Goal: Information Seeking & Learning: Learn about a topic

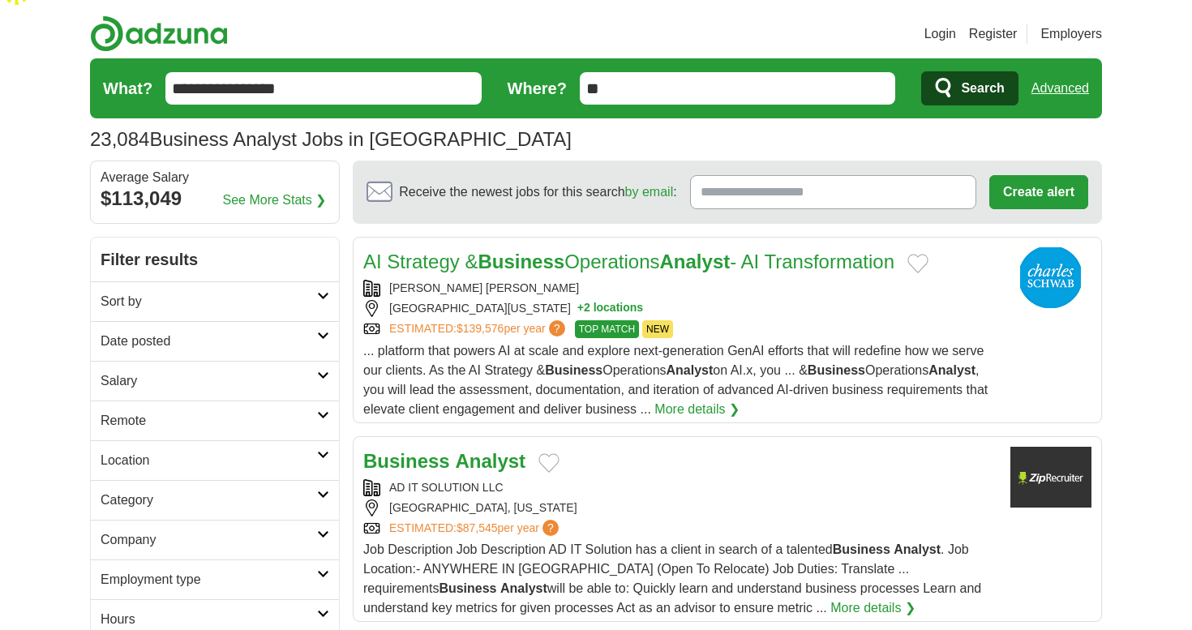
click at [312, 490] on h2 "Category" at bounding box center [209, 499] width 216 height 19
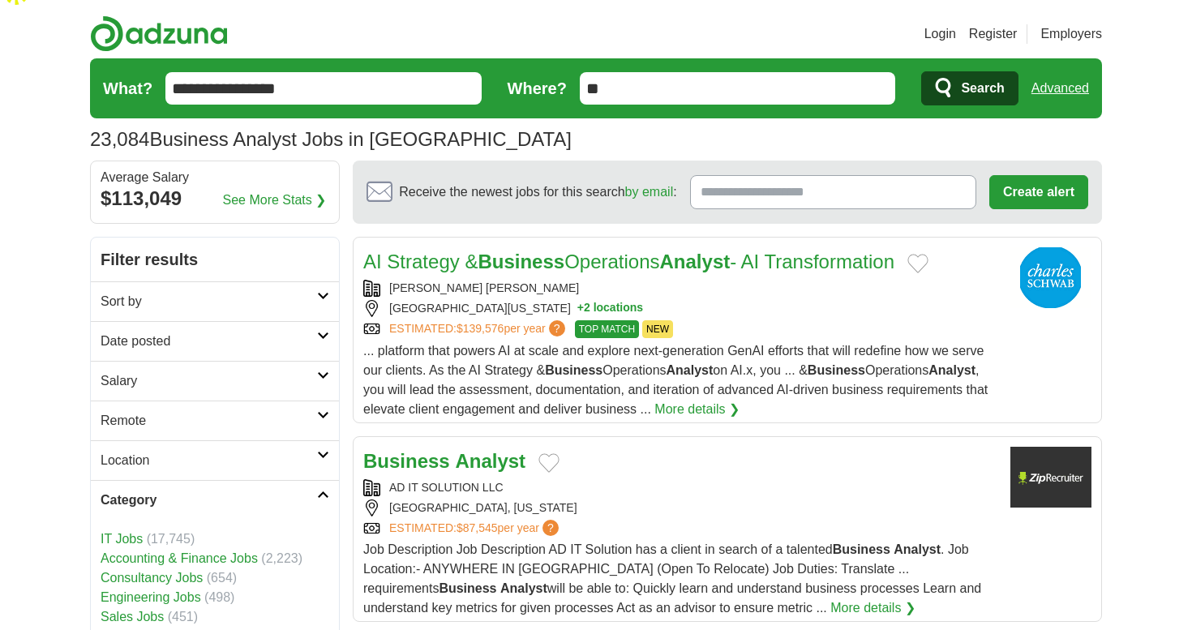
click at [313, 490] on h2 "Category" at bounding box center [209, 499] width 216 height 19
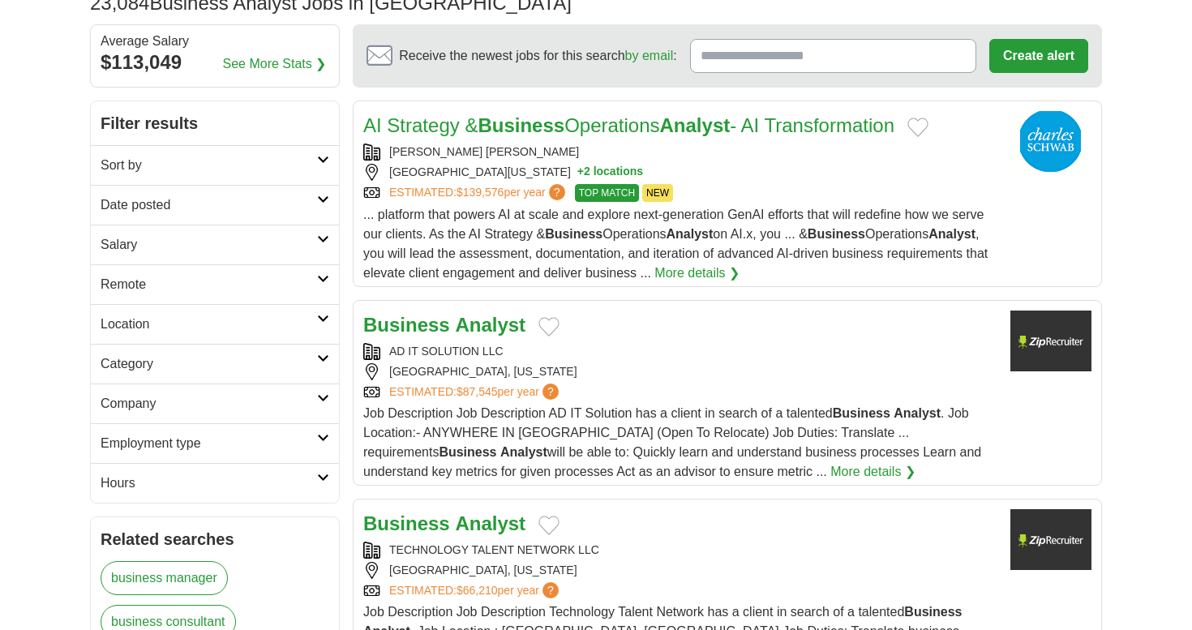
scroll to position [198, 0]
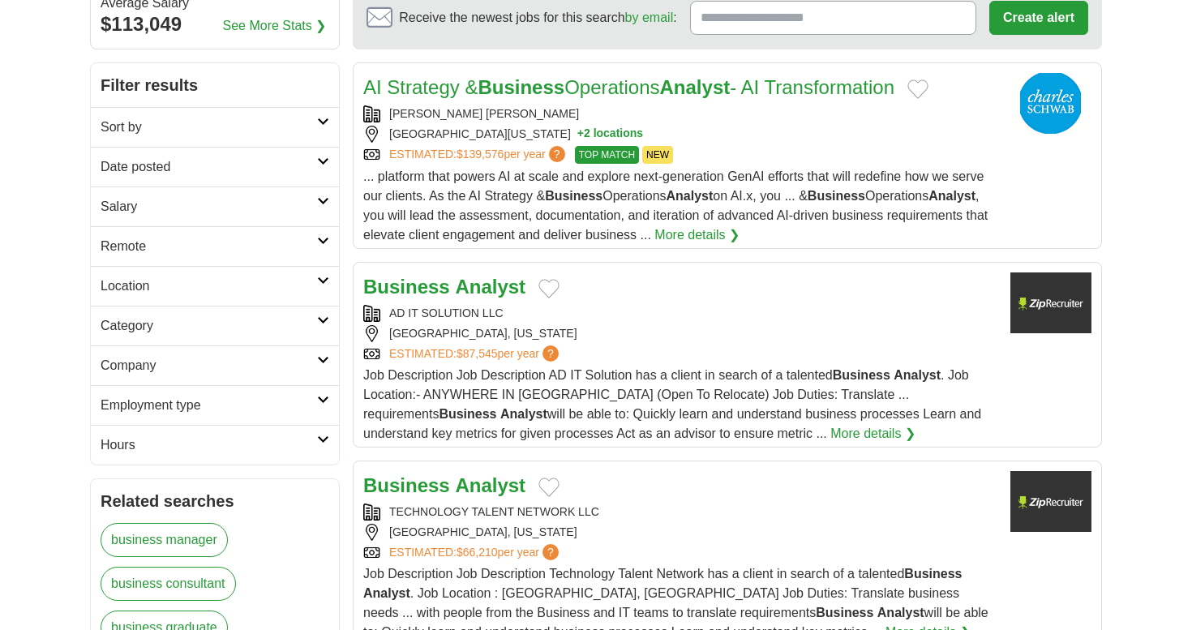
click at [322, 385] on link "Employment type" at bounding box center [215, 405] width 248 height 40
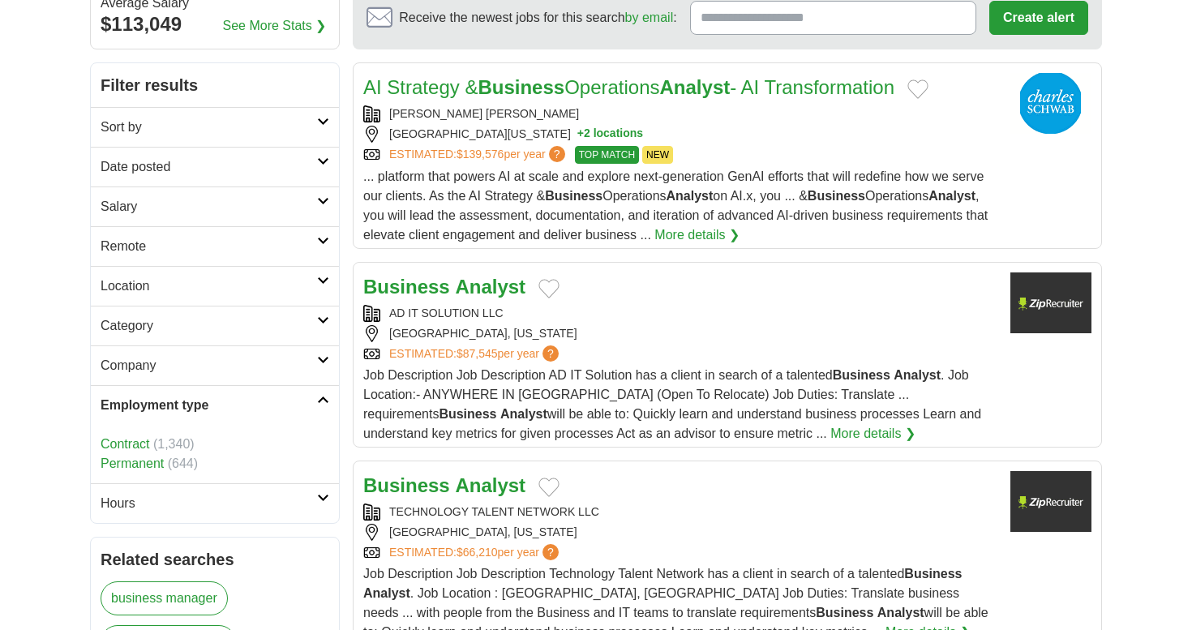
click at [132, 437] on link "Contract" at bounding box center [125, 444] width 49 height 14
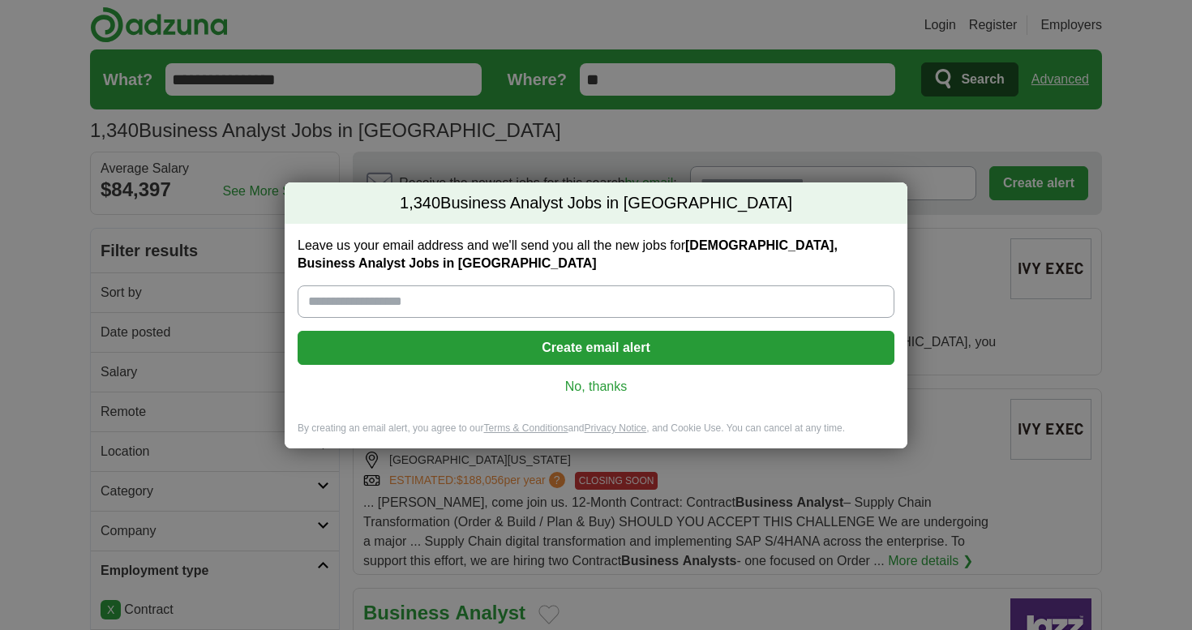
click at [587, 386] on link "No, thanks" at bounding box center [595, 387] width 571 height 18
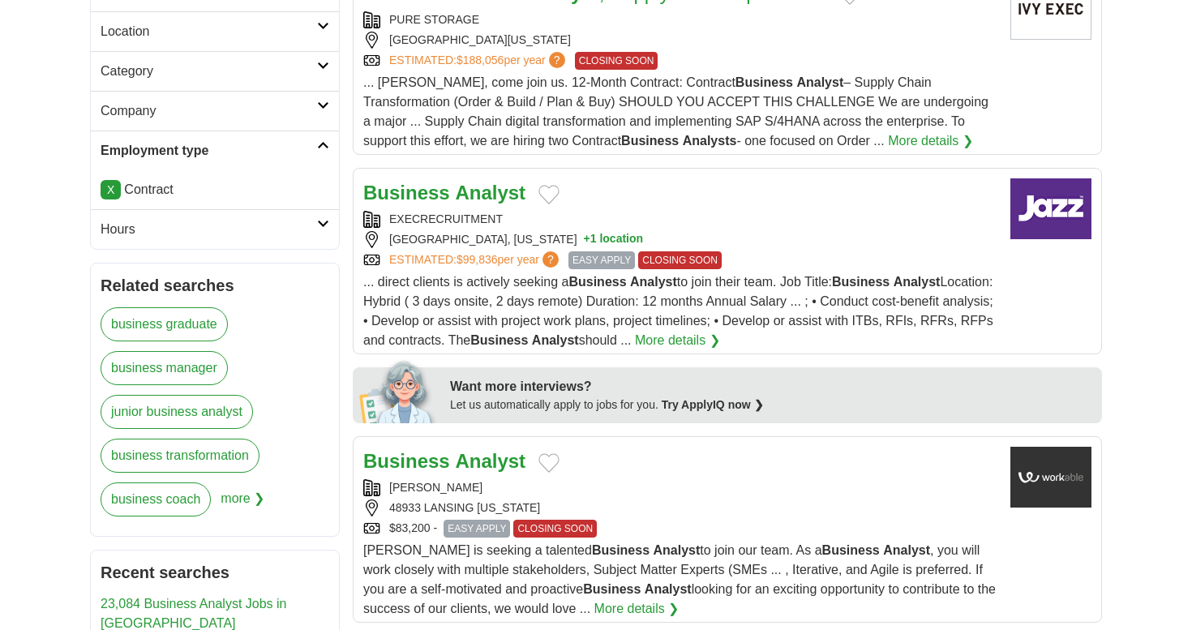
scroll to position [458, 0]
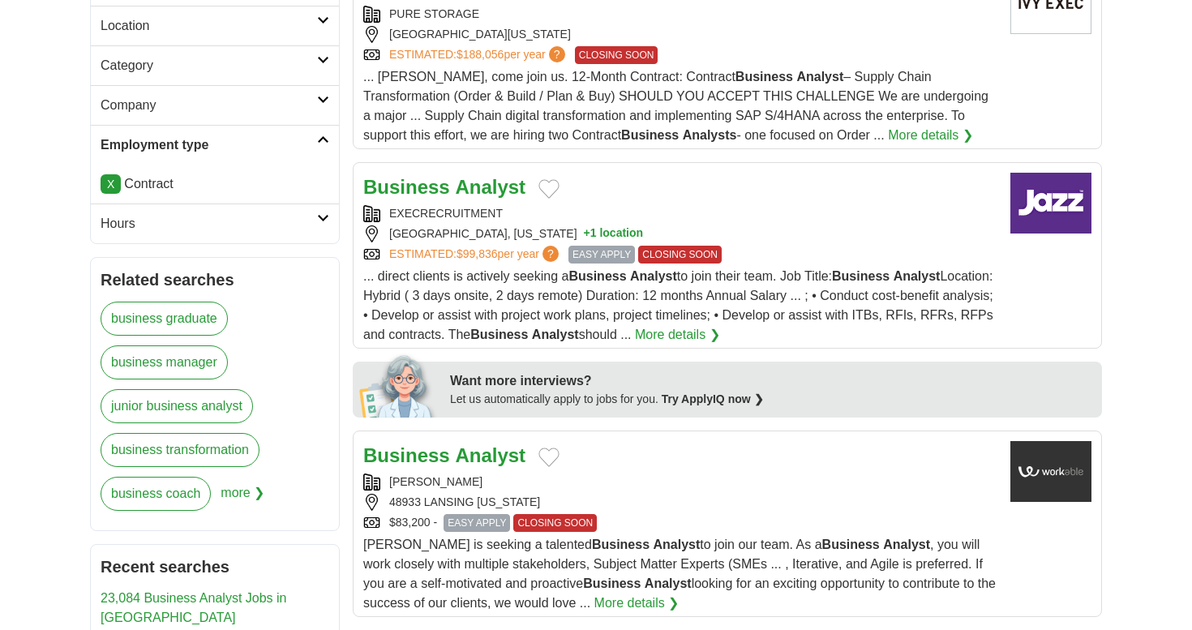
click at [465, 444] on strong "Analyst" at bounding box center [490, 455] width 71 height 22
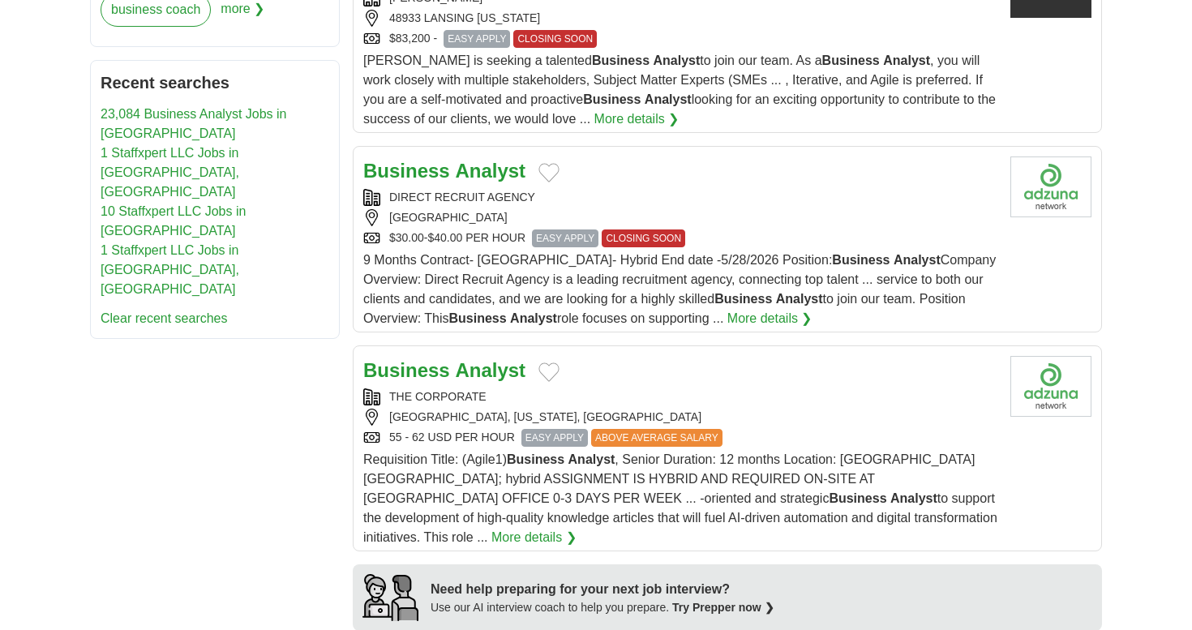
scroll to position [960, 0]
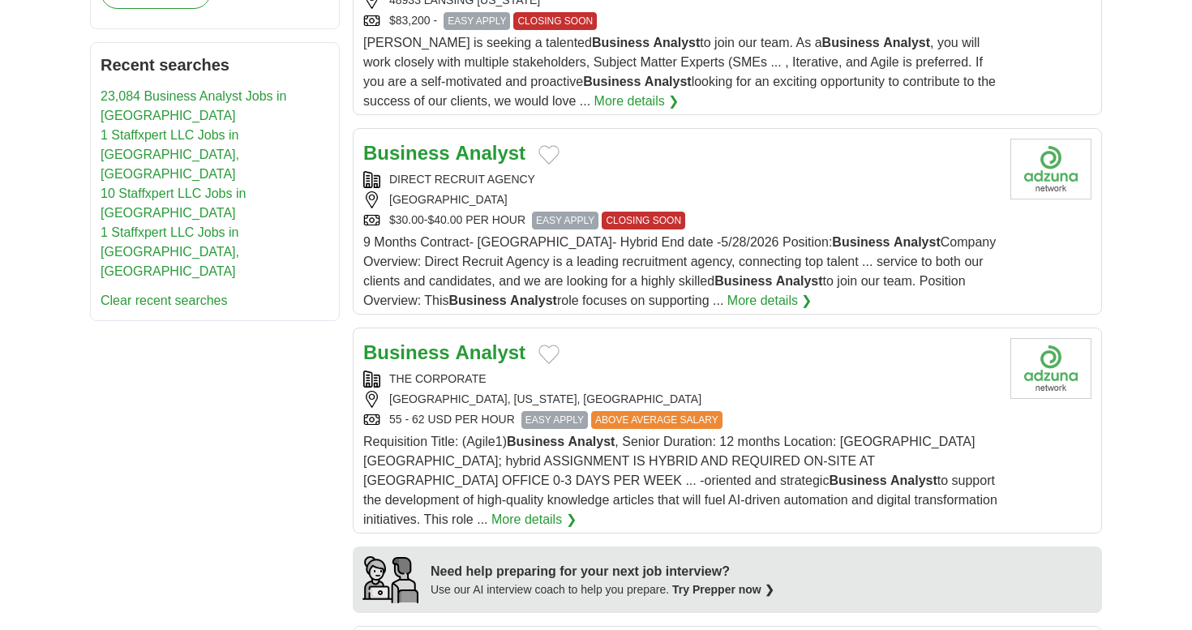
click at [540, 438] on span "Requisition Title: (Agile1) Business Analyst , Senior Duration: 12 months Locat…" at bounding box center [680, 480] width 634 height 92
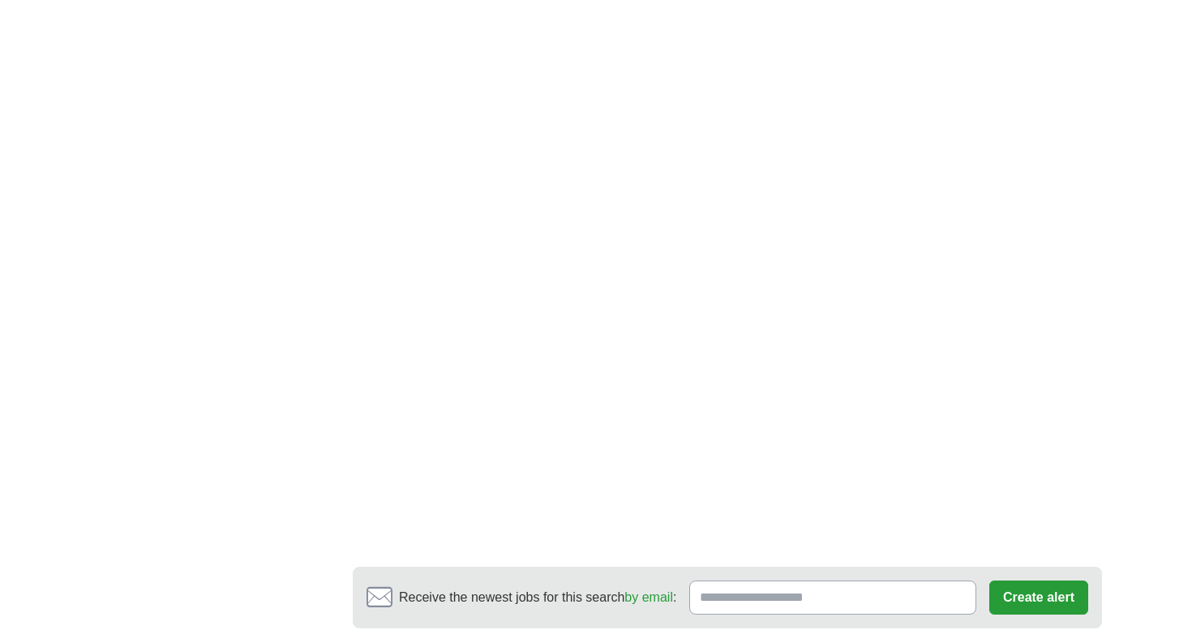
scroll to position [2516, 0]
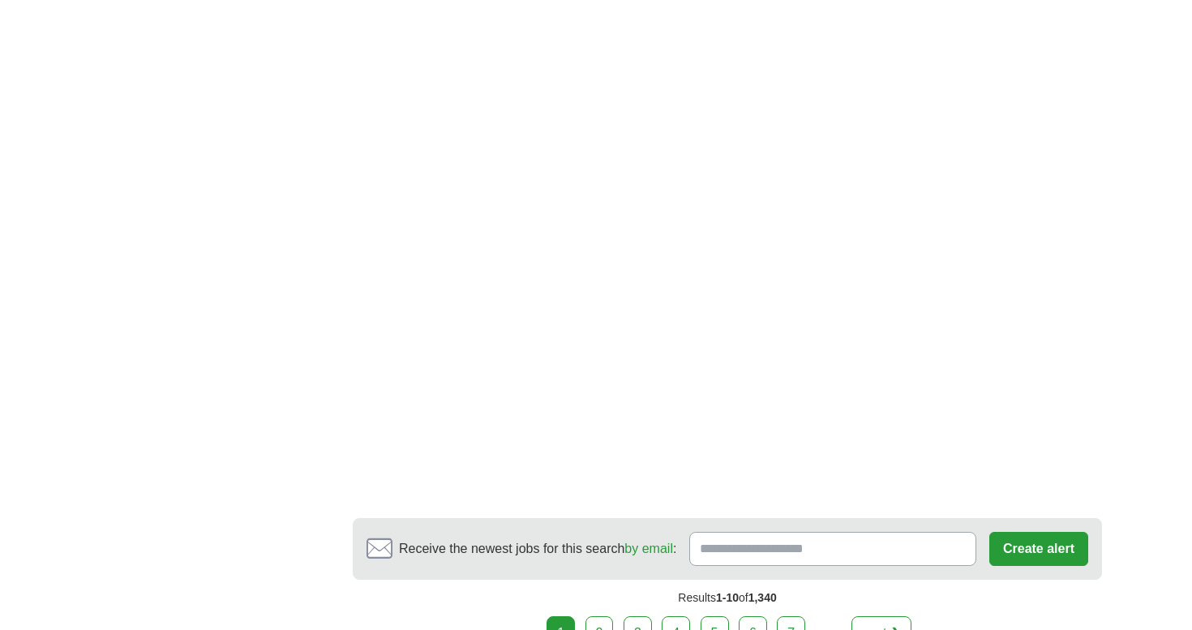
click at [604, 616] on link "2" at bounding box center [599, 633] width 28 height 34
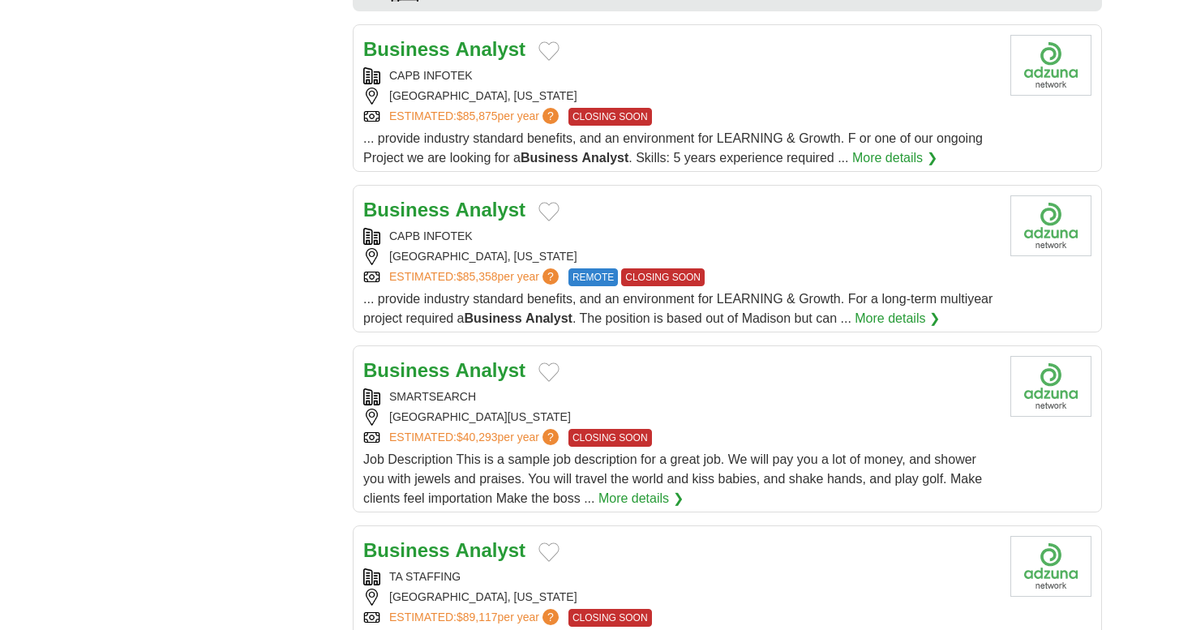
scroll to position [1650, 0]
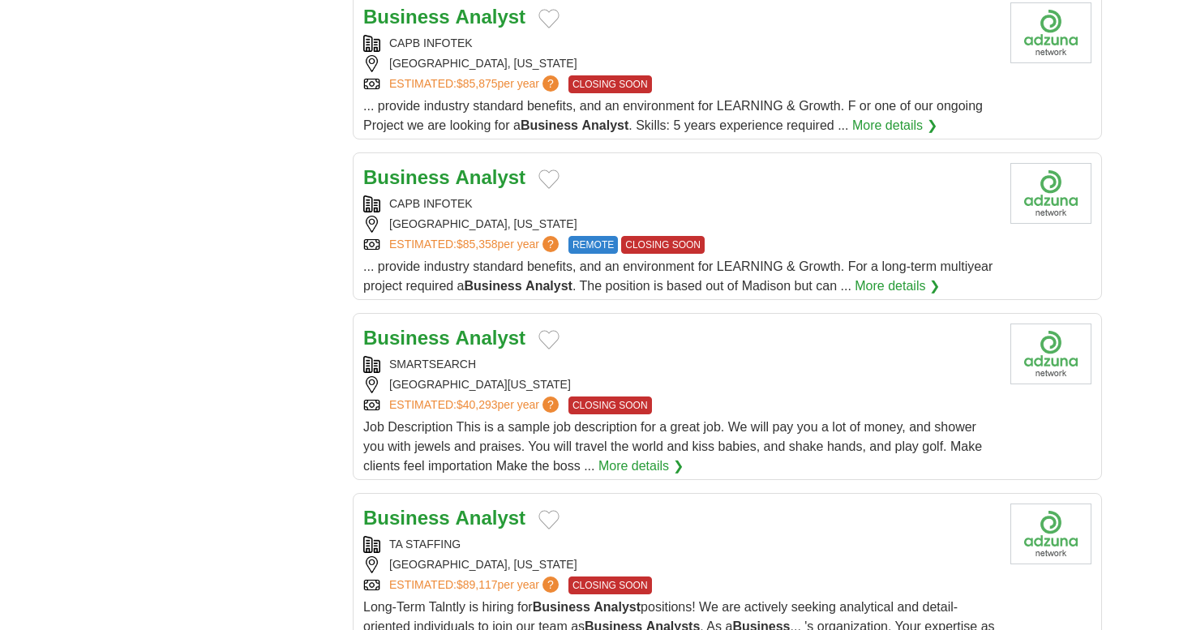
click at [615, 597] on div "Long-Term Talntly is hiring for Business Analyst positions! We are actively see…" at bounding box center [680, 636] width 634 height 78
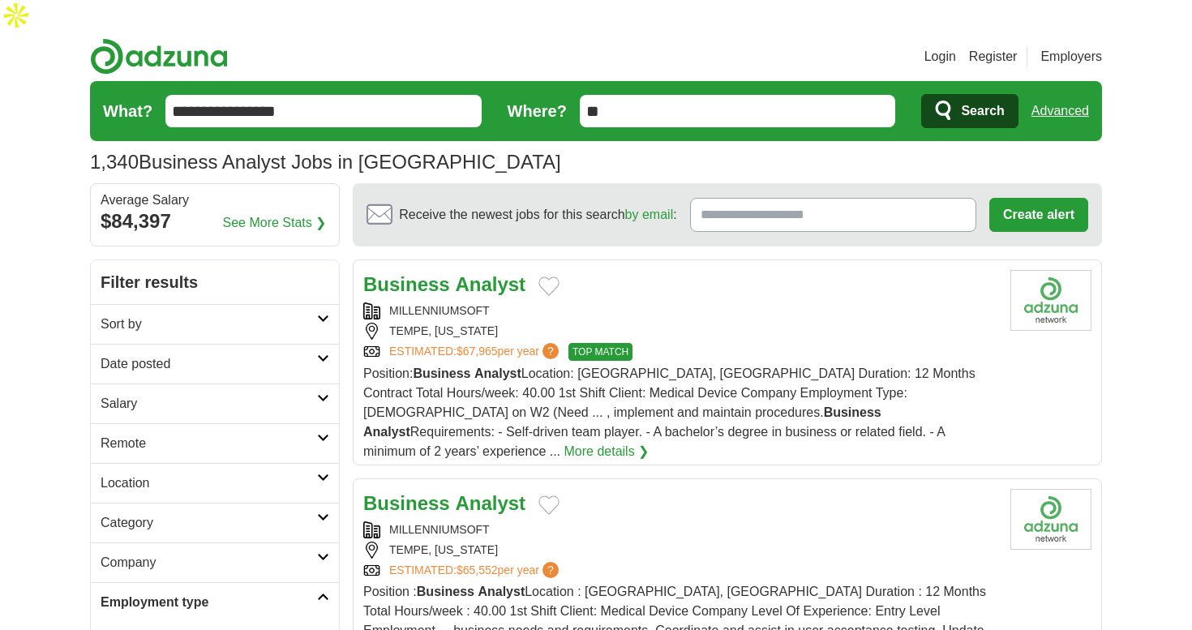
scroll to position [0, 0]
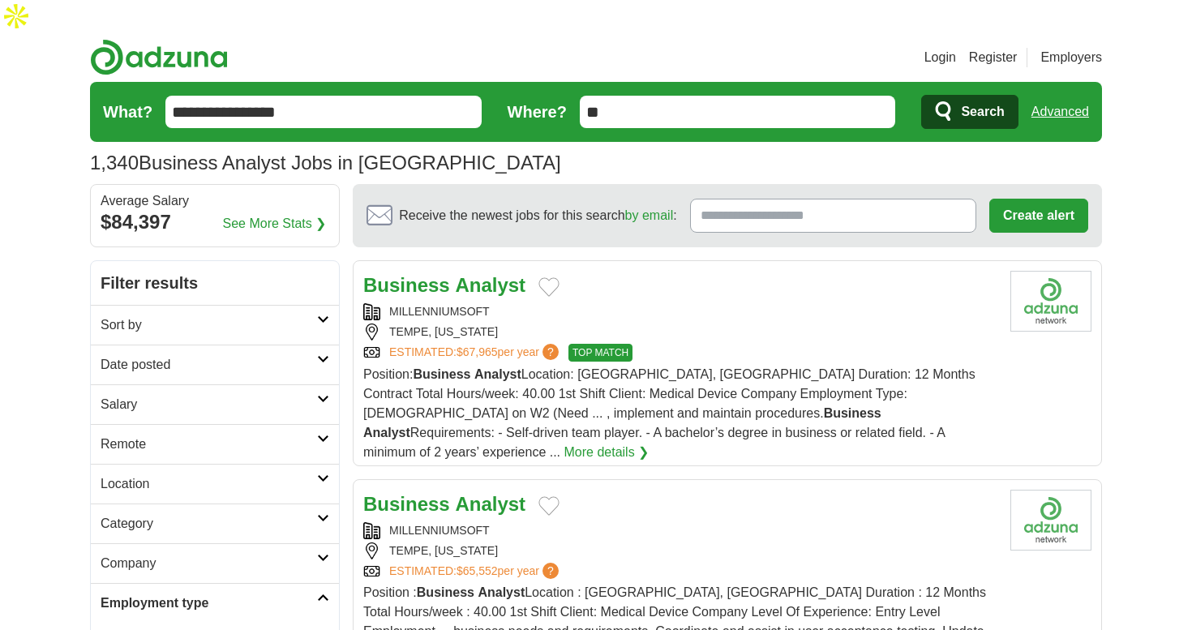
click at [149, 39] on img at bounding box center [159, 57] width 138 height 36
